Goal: Check status: Check status

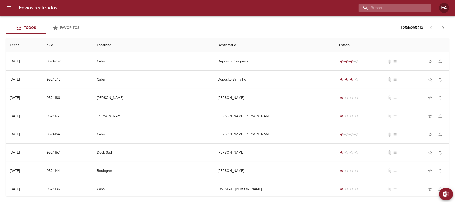
click at [407, 5] on input "buscar" at bounding box center [391, 8] width 64 height 9
paste input "14582538"
type input "1"
paste input "[PERSON_NAME]"
type input "[PERSON_NAME]"
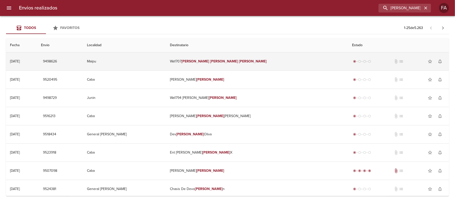
click at [37, 60] on td "[DATE] [DATE]" at bounding box center [21, 62] width 31 height 18
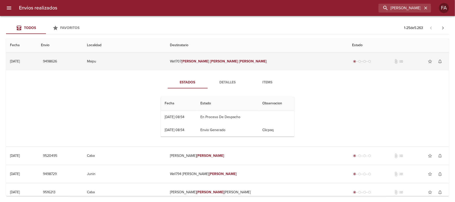
click at [37, 60] on td "[DATE] [DATE]" at bounding box center [21, 62] width 31 height 18
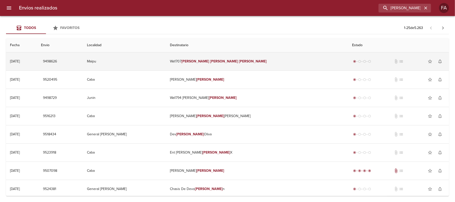
click at [37, 60] on td "[DATE] [DATE]" at bounding box center [21, 62] width 31 height 18
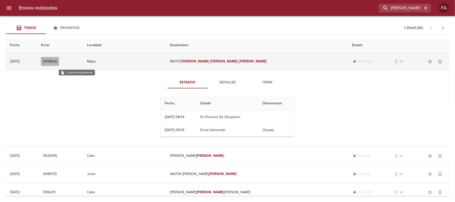
click at [57, 63] on span "9498626" at bounding box center [50, 62] width 14 height 6
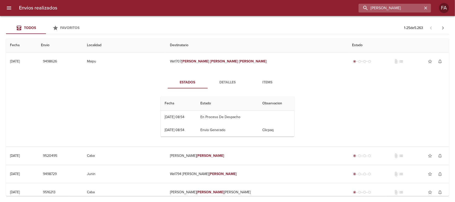
click at [407, 5] on input "[PERSON_NAME]" at bounding box center [391, 8] width 64 height 9
paste input "[PERSON_NAME] BP"
click at [407, 5] on input "[PERSON_NAME]" at bounding box center [391, 8] width 64 height 9
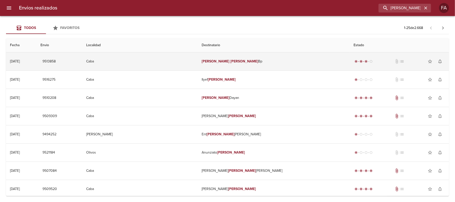
click at [198, 67] on td "Caba" at bounding box center [140, 62] width 116 height 18
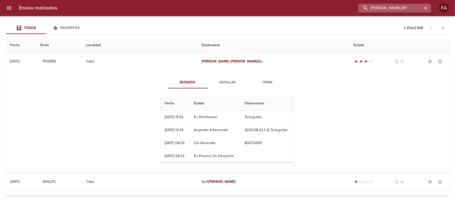
click at [418, 9] on input "[PERSON_NAME] BP" at bounding box center [391, 8] width 64 height 9
paste input "SENSEN SA"
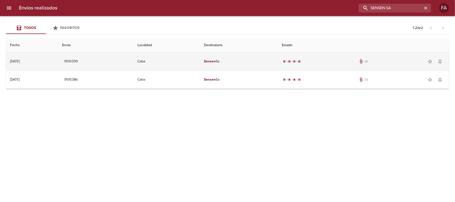
drag, startPoint x: 415, startPoint y: 9, endPoint x: 234, endPoint y: 64, distance: 189.3
click at [234, 0] on div "Envios realizados SENSEN SA FA Todos Favoritos 1 - 2 de 2 Fecha Envio Localidad…" at bounding box center [227, 0] width 455 height 0
paste input "[PERSON_NAME]"
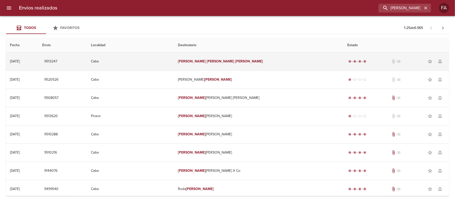
click at [234, 64] on em "[PERSON_NAME]" at bounding box center [221, 61] width 28 height 4
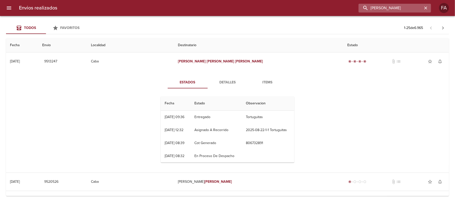
click at [406, 8] on input "[PERSON_NAME]" at bounding box center [391, 8] width 64 height 9
paste input "[PERSON_NAME]"
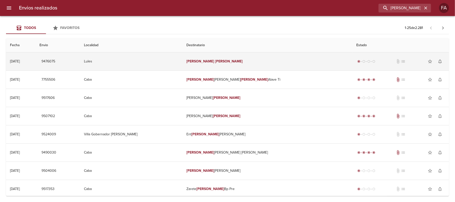
click at [258, 66] on td "[PERSON_NAME]" at bounding box center [268, 62] width 170 height 18
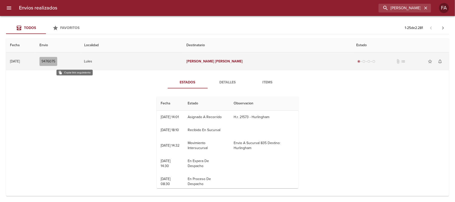
click at [55, 64] on span "9476075" at bounding box center [49, 62] width 14 height 6
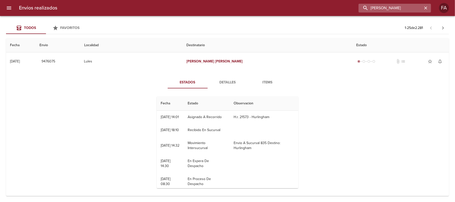
click at [404, 12] on input "[PERSON_NAME]" at bounding box center [391, 8] width 64 height 9
paste input "[PERSON_NAME] [PERSON_NAME] [PERSON_NAME]"
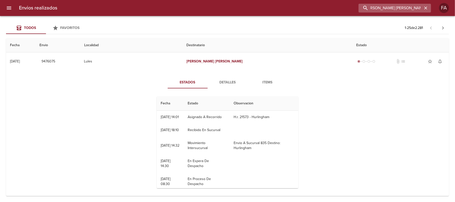
type input "[PERSON_NAME] [PERSON_NAME] [PERSON_NAME]"
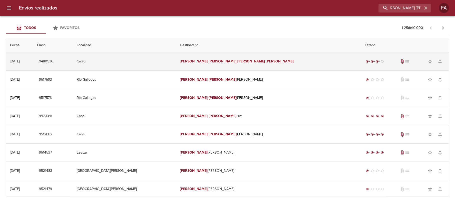
scroll to position [0, 0]
click at [211, 65] on td "[PERSON_NAME] [PERSON_NAME] [PERSON_NAME]" at bounding box center [268, 62] width 185 height 18
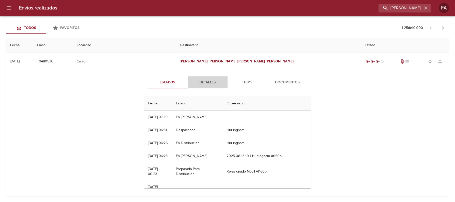
click at [188, 86] on button "Detalles" at bounding box center [208, 83] width 40 height 12
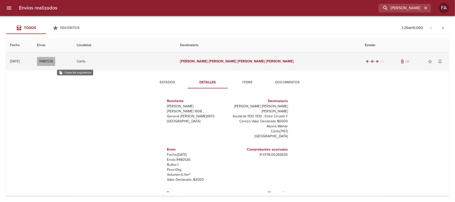
click at [53, 61] on span "9480536" at bounding box center [46, 62] width 14 height 6
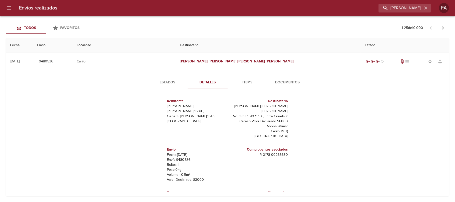
scroll to position [7, 0]
